Goal: Transaction & Acquisition: Purchase product/service

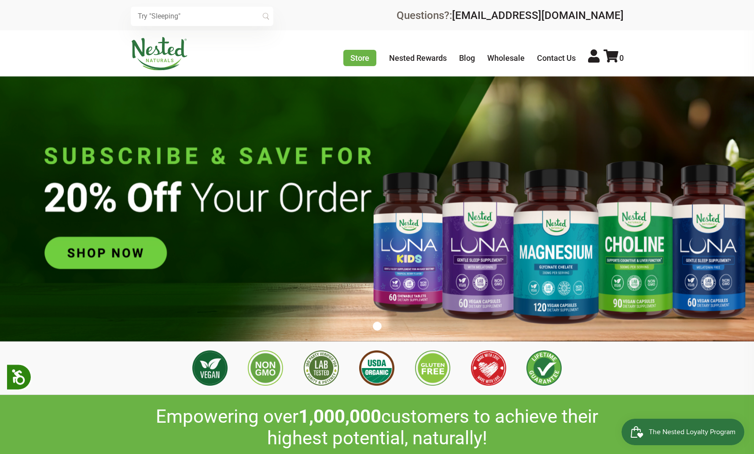
scroll to position [0, 155]
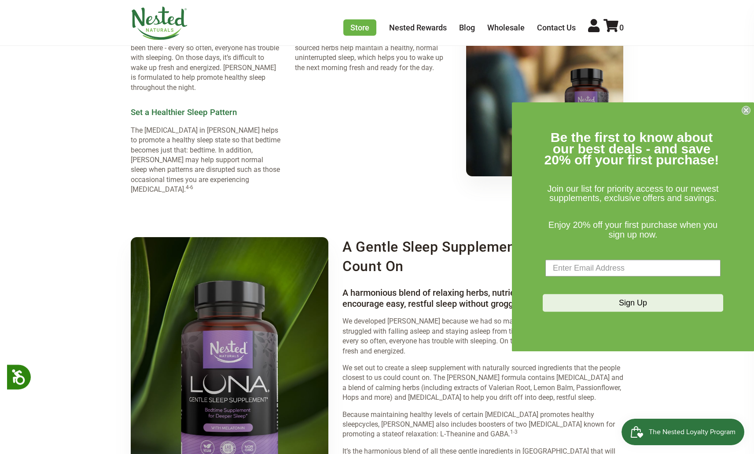
scroll to position [1361, 0]
